Goal: Task Accomplishment & Management: Manage account settings

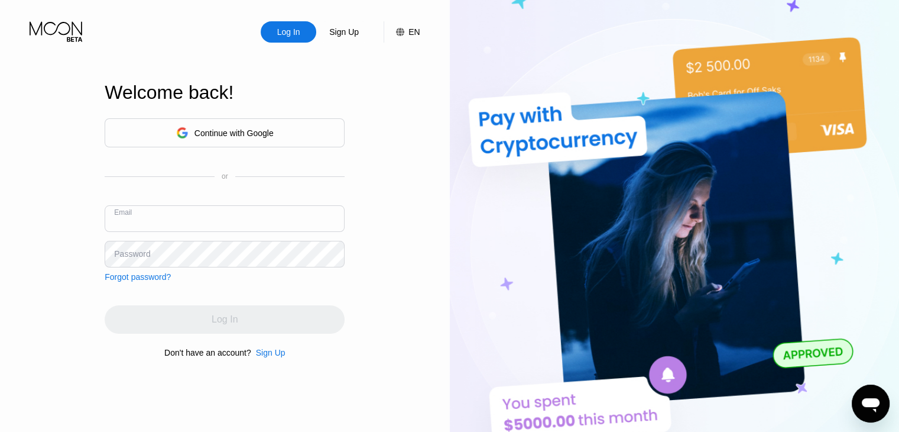
paste input "[DOMAIN_NAME][EMAIL_ADDRESS][DOMAIN_NAME]"
type input "[DOMAIN_NAME][EMAIL_ADDRESS][DOMAIN_NAME]"
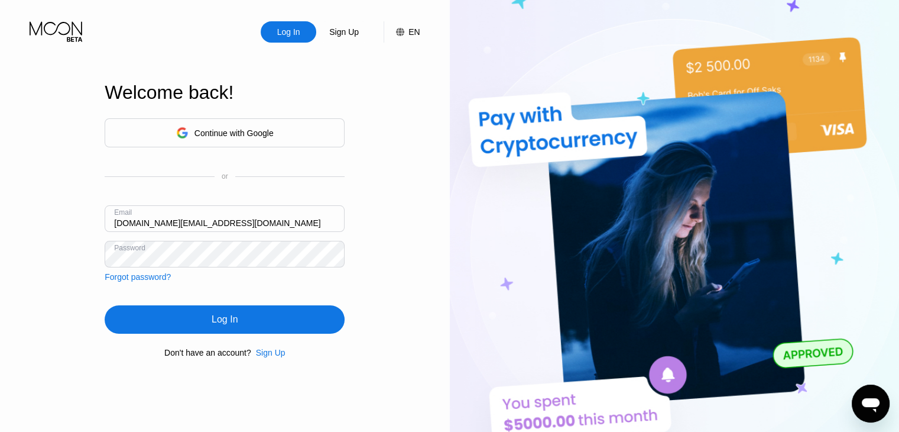
click at [265, 313] on div "Log In" at bounding box center [225, 319] width 240 height 28
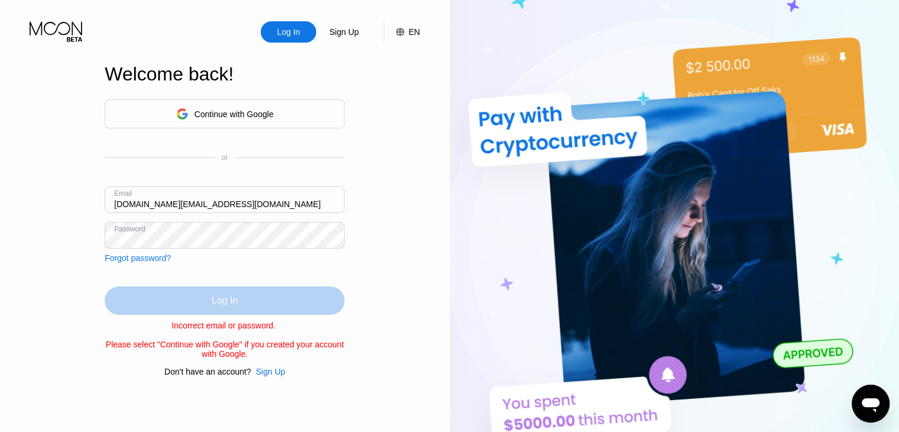
click at [205, 291] on div "Log In" at bounding box center [225, 300] width 240 height 28
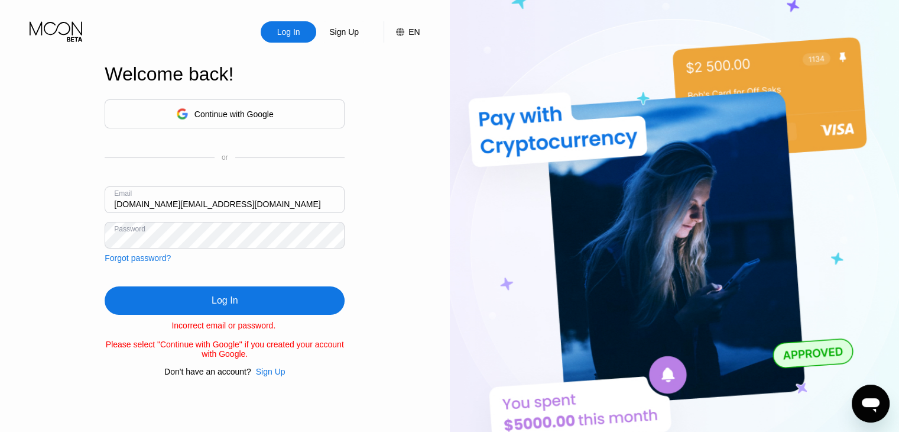
click at [222, 109] on div "Continue with Google" at bounding box center [233, 113] width 79 height 9
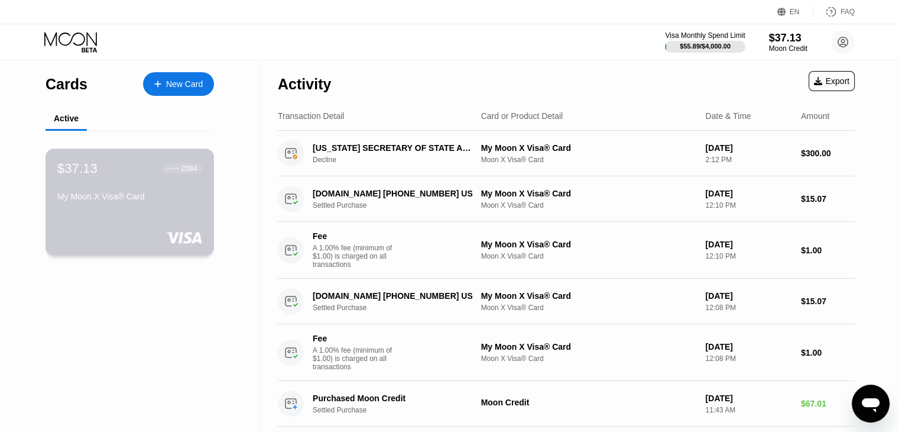
click at [140, 184] on div "$37.13 ● ● ● ● 2084 My Moon X Visa® Card" at bounding box center [129, 183] width 145 height 46
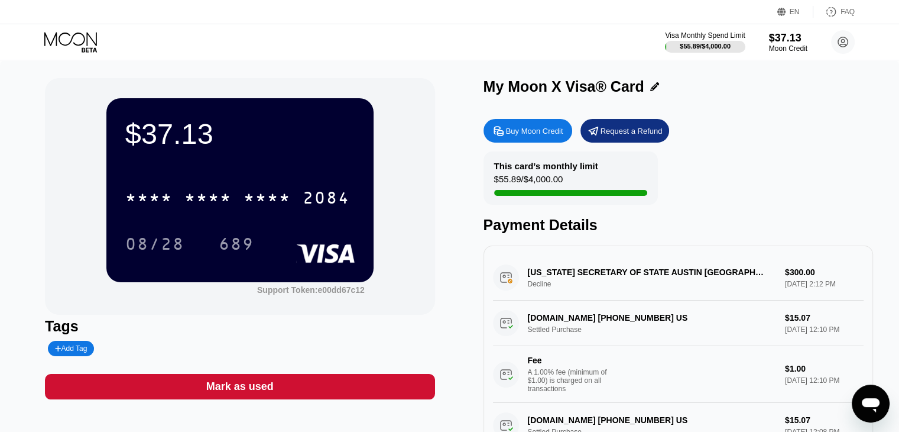
click at [234, 393] on div "Mark as used" at bounding box center [239, 387] width 67 height 14
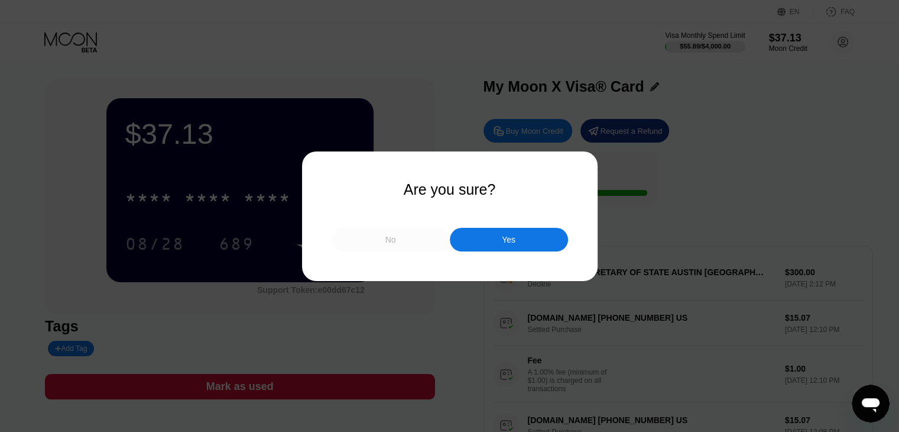
drag, startPoint x: 393, startPoint y: 239, endPoint x: 454, endPoint y: 275, distance: 71.0
click at [419, 277] on div "Are you sure? No Yes" at bounding box center [449, 216] width 899 height 432
click at [499, 241] on div "Yes" at bounding box center [509, 240] width 118 height 24
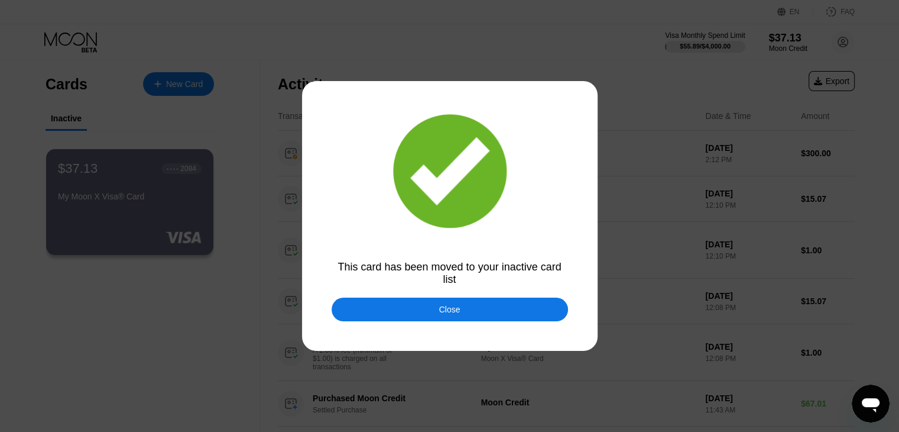
click at [455, 310] on div "Close" at bounding box center [449, 308] width 21 height 9
